Goal: Information Seeking & Learning: Learn about a topic

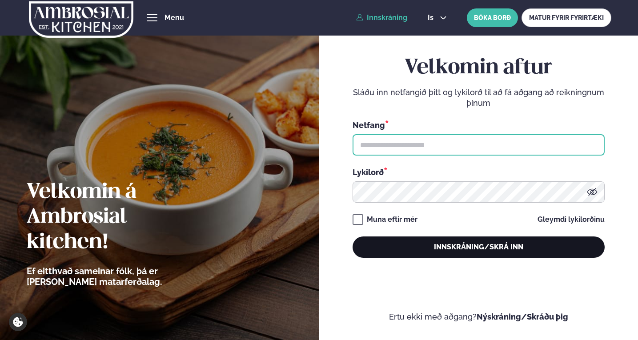
type input "**********"
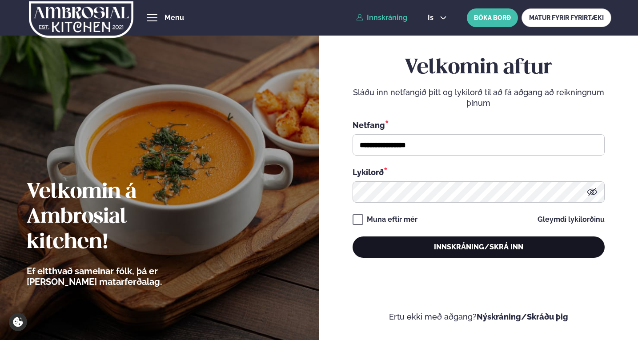
click at [456, 245] on button "Innskráning/Skrá inn" at bounding box center [478, 246] width 252 height 21
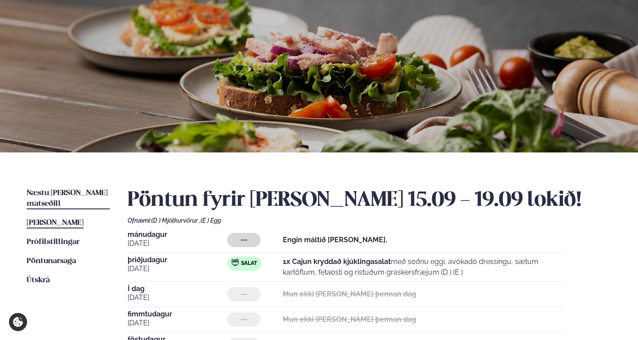
click at [74, 193] on span "Næstu [PERSON_NAME] matseðill" at bounding box center [67, 198] width 81 height 18
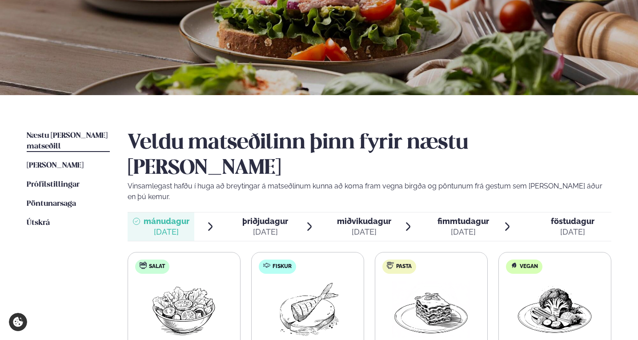
scroll to position [133, 0]
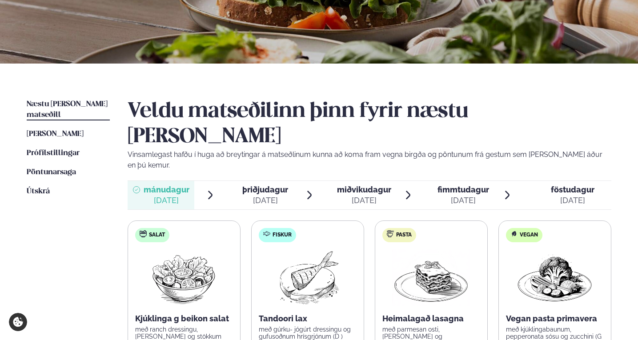
click at [264, 185] on span "þriðjudagur" at bounding box center [265, 189] width 46 height 9
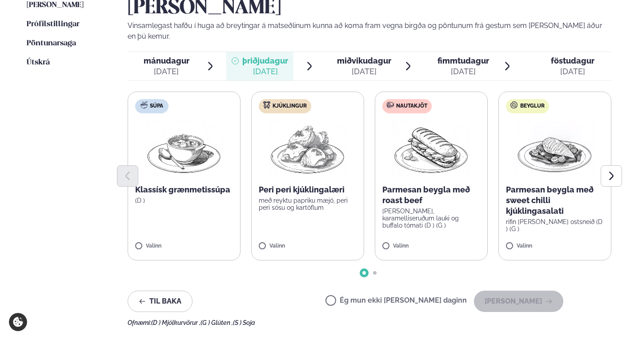
scroll to position [267, 0]
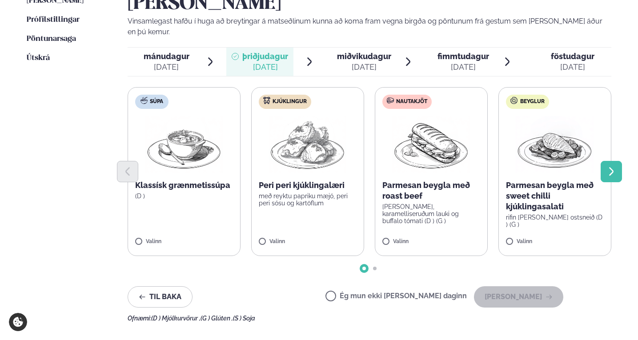
click at [607, 166] on icon "Next slide" at bounding box center [611, 171] width 11 height 11
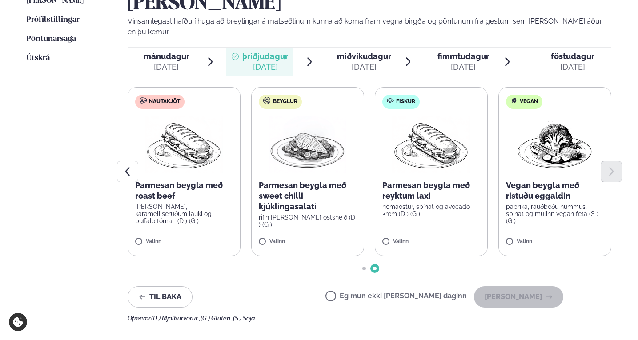
click at [450, 62] on div "[DATE]" at bounding box center [463, 67] width 52 height 11
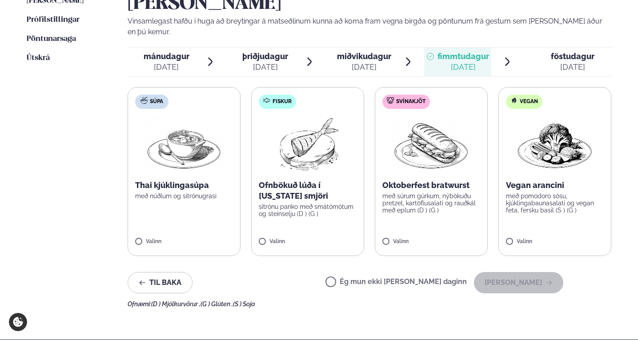
click at [272, 62] on div "[DATE]" at bounding box center [265, 67] width 46 height 11
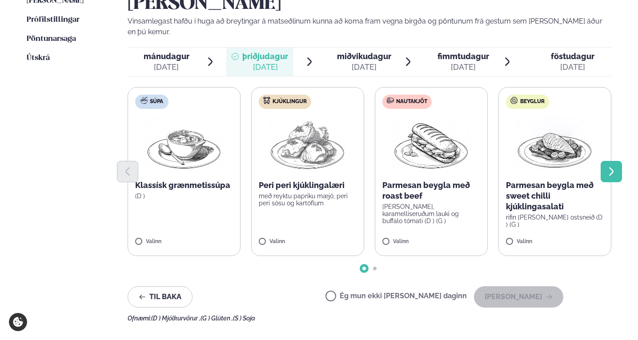
click at [613, 166] on icon "Next slide" at bounding box center [611, 171] width 11 height 11
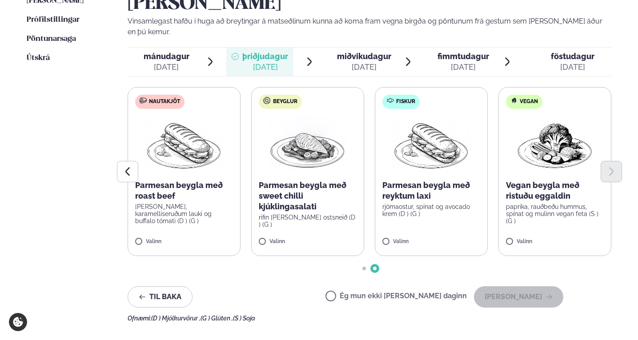
click at [474, 51] on div "fimmtudagur fim." at bounding box center [463, 56] width 52 height 11
